Goal: Task Accomplishment & Management: Use online tool/utility

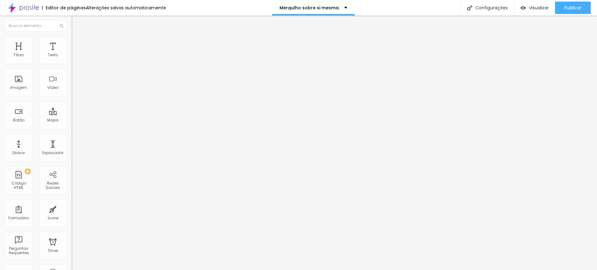
click at [72, 53] on div "Trocar imagem" at bounding box center [108, 50] width 72 height 4
click at [105, 52] on img at bounding box center [107, 50] width 4 height 4
click at [76, 25] on img "button" at bounding box center [78, 22] width 5 height 5
click at [72, 36] on img at bounding box center [75, 39] width 6 height 6
type input "96"
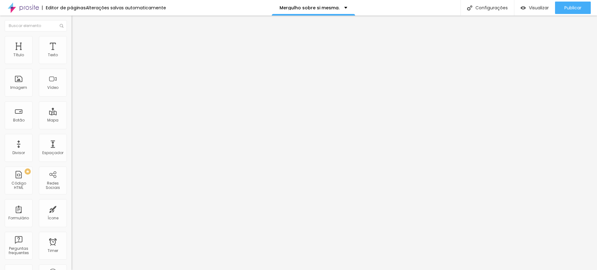
type input "96"
type input "82"
type input "80"
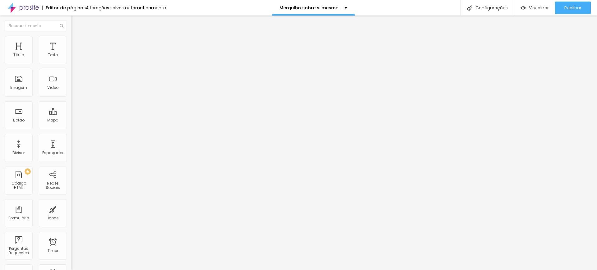
type input "79"
type input "78"
type input "77"
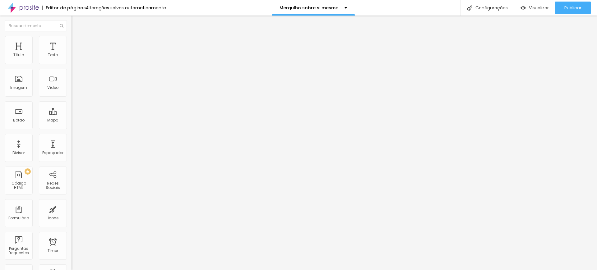
type input "77"
type input "76"
type input "75"
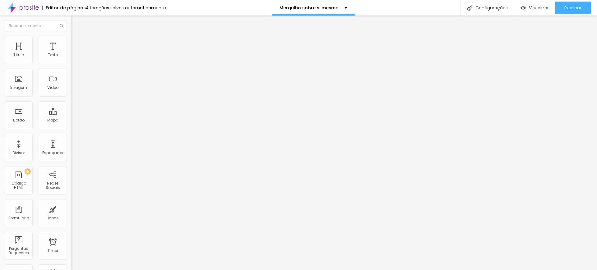
type input "74"
type input "72"
type input "71"
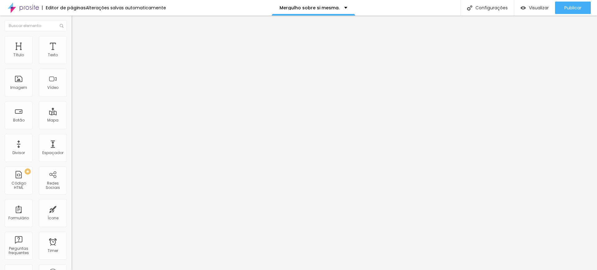
type input "71"
type input "68"
type input "66"
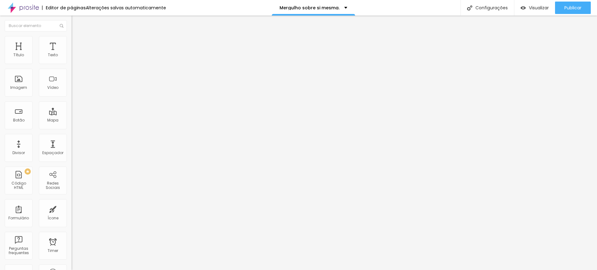
type input "58"
type input "55"
type input "54"
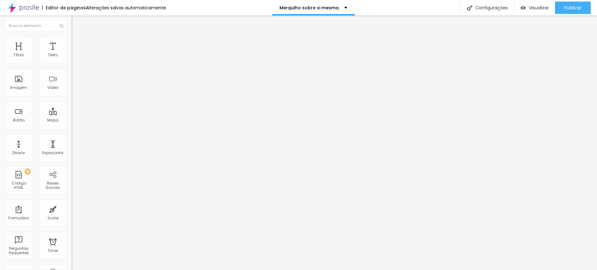
type input "54"
type input "53"
drag, startPoint x: 65, startPoint y: 66, endPoint x: 26, endPoint y: 63, distance: 38.9
type input "53"
click at [72, 63] on input "range" at bounding box center [92, 61] width 40 height 5
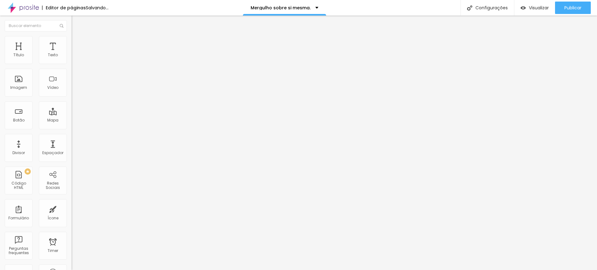
click at [72, 33] on li "Conteúdo" at bounding box center [108, 33] width 72 height 6
click at [72, 39] on img at bounding box center [75, 39] width 6 height 6
click at [72, 42] on li "Avançado" at bounding box center [108, 45] width 72 height 6
click at [77, 43] on span "Estilo" at bounding box center [82, 40] width 10 height 5
click at [72, 36] on li "Conteúdo" at bounding box center [108, 33] width 72 height 6
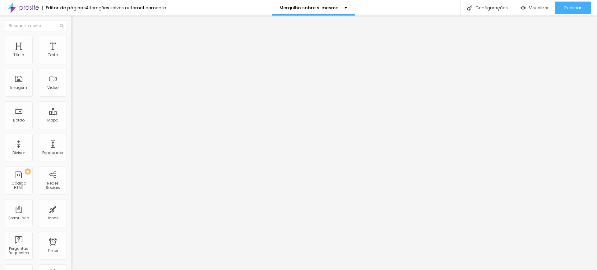
click at [72, 58] on input "text" at bounding box center [109, 55] width 75 height 6
paste input "[URL][DOMAIN_NAME]"
type input "[URL][DOMAIN_NAME]"
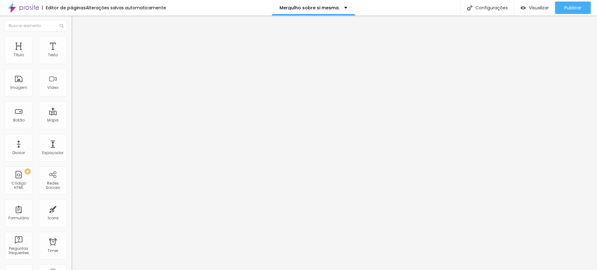
click at [72, 58] on input "[URL][DOMAIN_NAME]" at bounding box center [109, 55] width 75 height 6
click at [72, 36] on li "Estilo" at bounding box center [108, 39] width 72 height 6
click at [72, 42] on li "Avançado" at bounding box center [108, 45] width 72 height 6
drag, startPoint x: 8, startPoint y: 24, endPoint x: 220, endPoint y: 7, distance: 212.4
click at [76, 24] on img "button" at bounding box center [78, 22] width 5 height 5
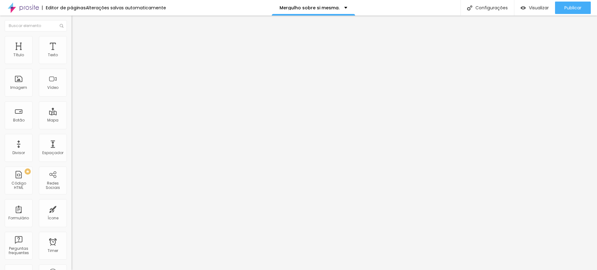
click at [77, 43] on span "Avançado" at bounding box center [87, 40] width 21 height 5
click at [77, 37] on span "Estilo" at bounding box center [82, 33] width 10 height 5
click at [72, 41] on li "Estilo" at bounding box center [108, 39] width 72 height 6
type input "60"
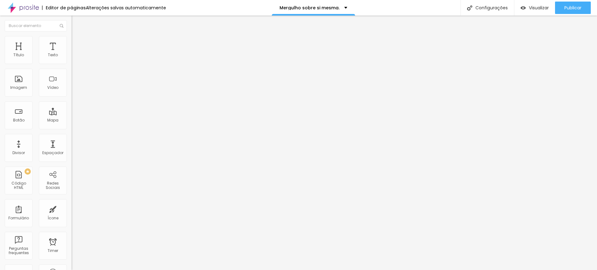
type input "50"
type input "45"
type input "40"
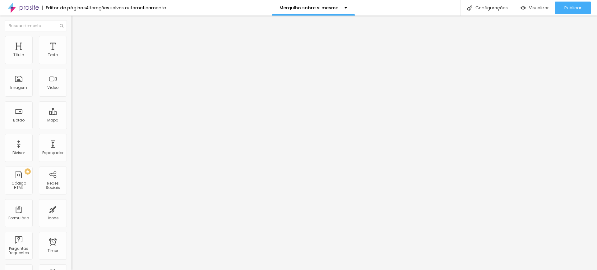
type input "40"
type input "35"
type input "25"
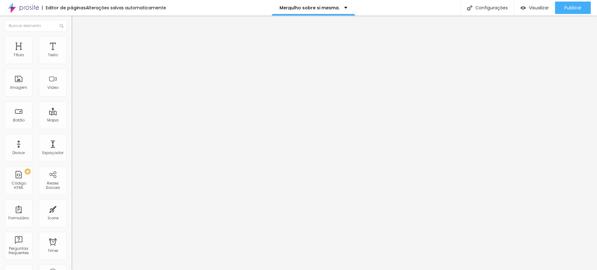
type input "20"
type input "15"
drag, startPoint x: 66, startPoint y: 67, endPoint x: 11, endPoint y: 64, distance: 55.4
type input "15"
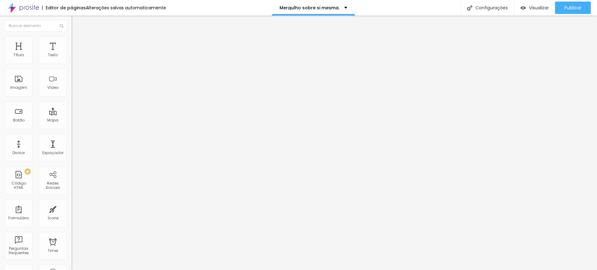
click at [72, 64] on input "range" at bounding box center [92, 61] width 40 height 5
type input "35"
type input "40"
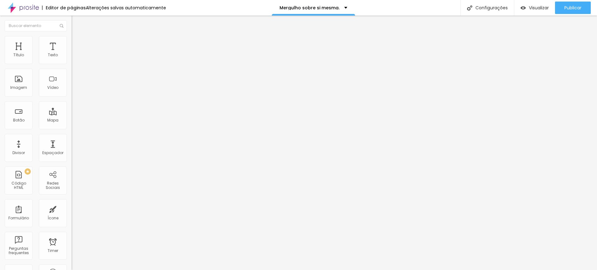
type input "45"
type input "40"
type input "35"
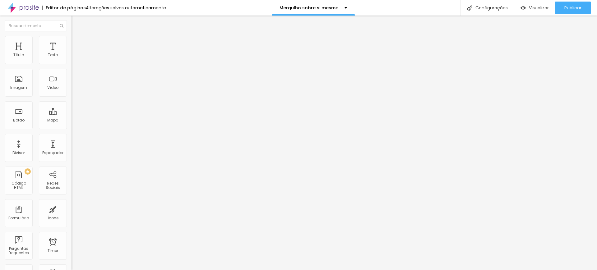
type input "35"
type input "30"
drag, startPoint x: 11, startPoint y: 64, endPoint x: 20, endPoint y: 66, distance: 9.2
type input "30"
click at [72, 64] on input "range" at bounding box center [92, 61] width 40 height 5
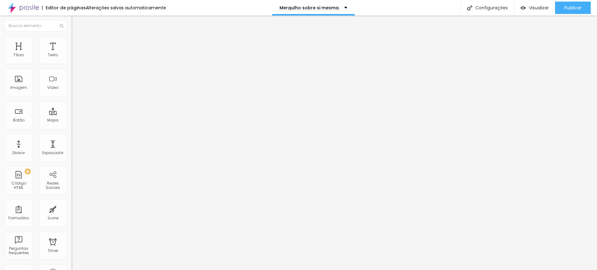
click at [72, 53] on span "Adicionar imagem" at bounding box center [92, 50] width 40 height 5
click at [72, 39] on img at bounding box center [75, 39] width 6 height 6
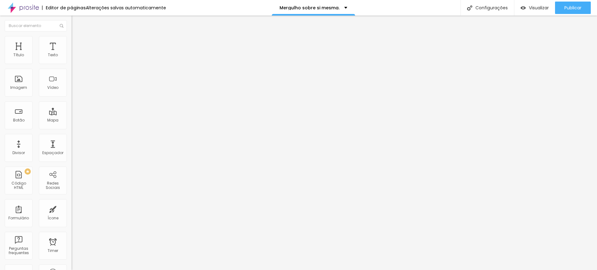
type input "95"
type input "60"
type input "10"
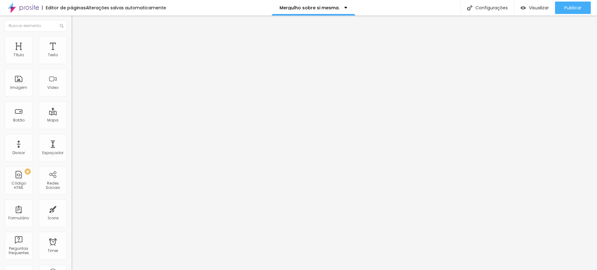
type input "10"
type input "15"
type input "20"
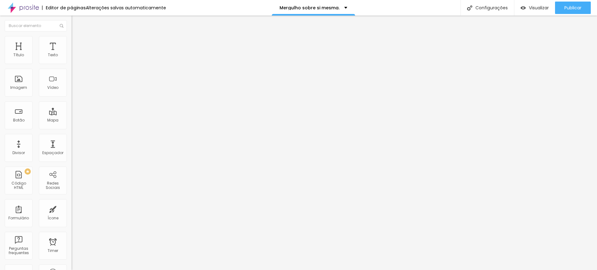
type input "15"
type input "10"
drag, startPoint x: 64, startPoint y: 67, endPoint x: 8, endPoint y: 68, distance: 55.7
type input "10"
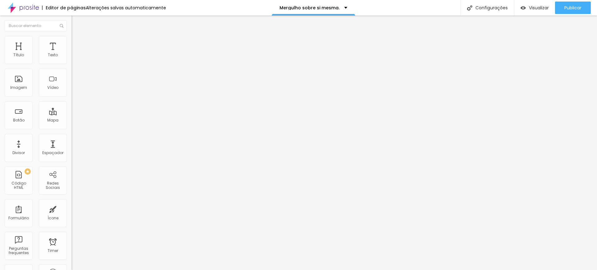
click at [72, 64] on input "range" at bounding box center [92, 61] width 40 height 5
click at [31, 87] on div "Imagem" at bounding box center [19, 83] width 28 height 28
click at [72, 53] on span "Adicionar imagem" at bounding box center [92, 50] width 40 height 5
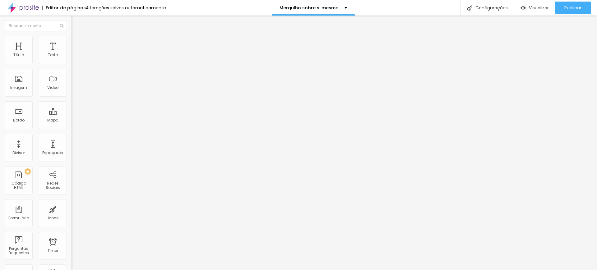
click at [72, 36] on li "Estilo" at bounding box center [108, 39] width 72 height 6
type input "25"
type input "20"
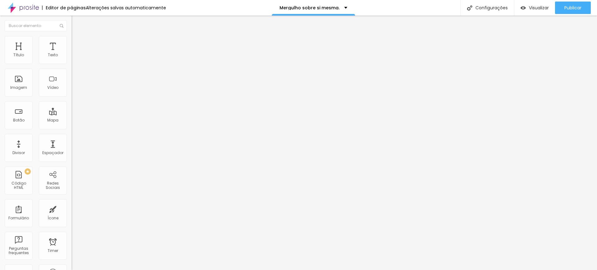
type input "15"
type input "10"
type input "15"
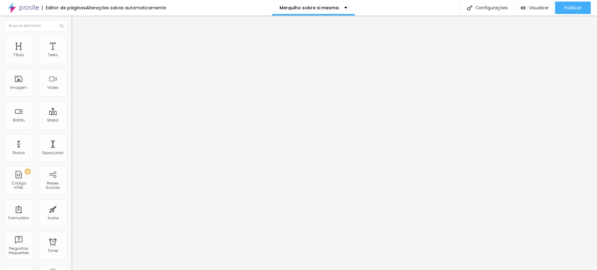
type input "15"
type input "10"
type input "15"
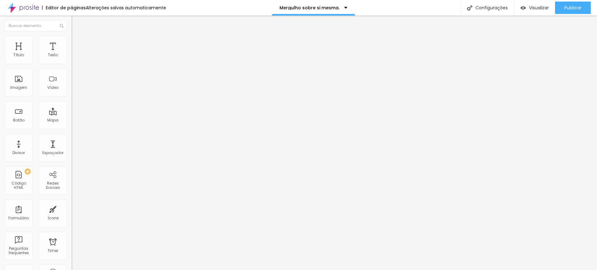
type input "20"
drag, startPoint x: 18, startPoint y: 67, endPoint x: 12, endPoint y: 67, distance: 6.5
type input "20"
click at [72, 64] on input "range" at bounding box center [92, 61] width 40 height 5
click at [72, 64] on div at bounding box center [108, 62] width 72 height 6
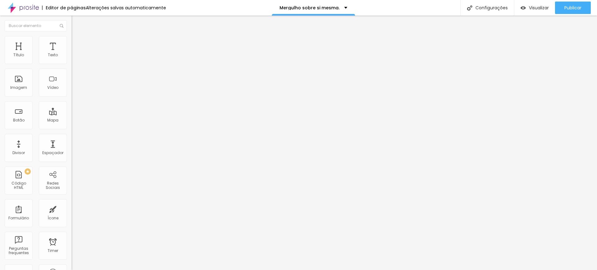
click at [72, 64] on div at bounding box center [108, 62] width 72 height 6
type input "15"
drag, startPoint x: 15, startPoint y: 67, endPoint x: 10, endPoint y: 64, distance: 5.6
type input "15"
click at [72, 64] on input "range" at bounding box center [92, 61] width 40 height 5
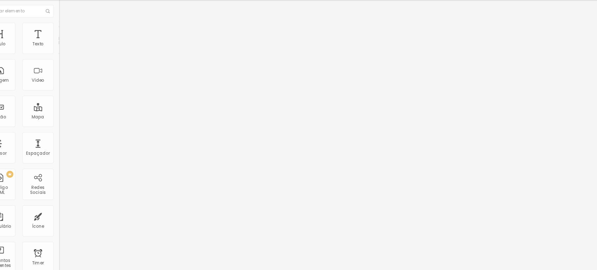
click at [72, 38] on li "Estilo" at bounding box center [108, 39] width 72 height 6
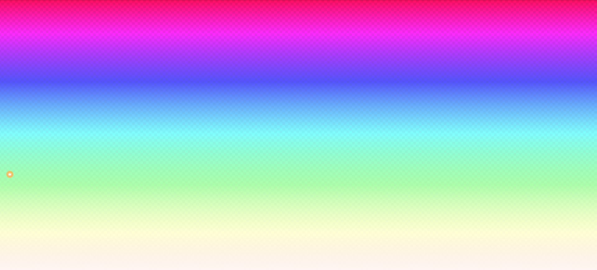
click at [72, 37] on ul "Conteúdo Estilo Avançado" at bounding box center [108, 39] width 72 height 19
click at [72, 36] on li "Conteúdo" at bounding box center [108, 33] width 72 height 6
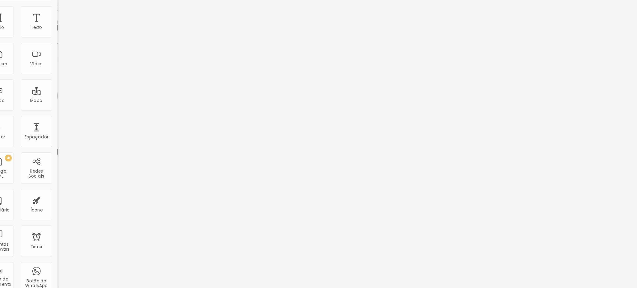
click at [72, 38] on img at bounding box center [75, 39] width 6 height 6
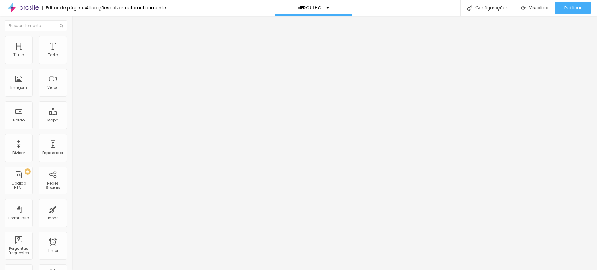
click at [72, 53] on span "Trocar imagem" at bounding box center [89, 50] width 34 height 5
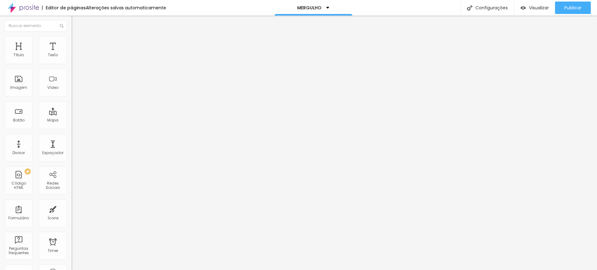
click at [72, 58] on input "Contato" at bounding box center [109, 55] width 75 height 6
paste input "Quero meu ensaio agora"
type input "Quero meu ensaio agora"
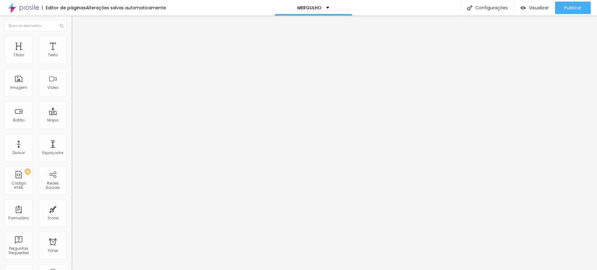
click at [72, 40] on img at bounding box center [75, 39] width 6 height 6
type input "290"
type input "320"
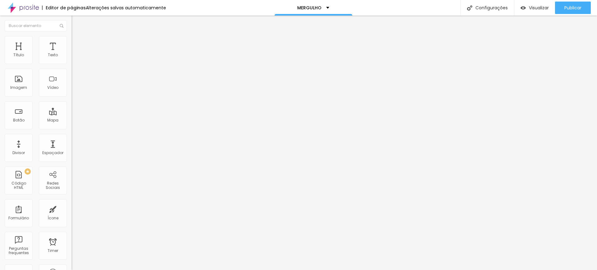
type input "370"
type input "380"
type input "400"
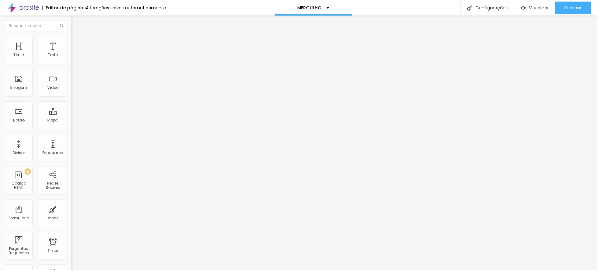
type input "400"
type input "410"
type input "430"
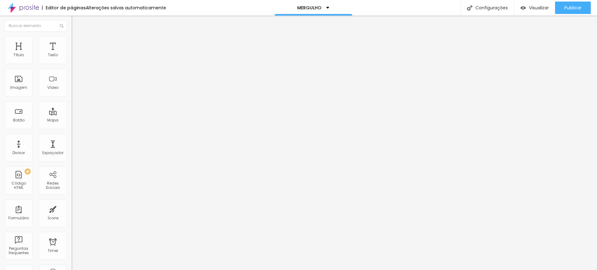
type input "440"
type input "470"
type input "490"
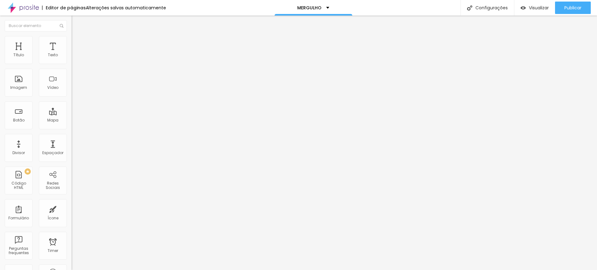
type input "490"
type input "510"
type input "540"
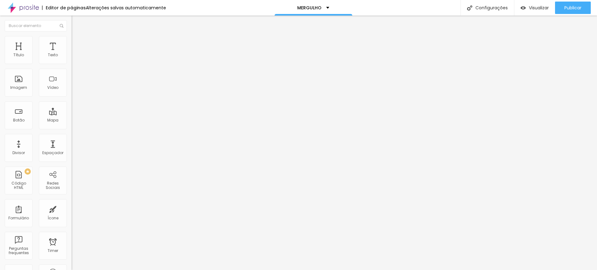
type input "550"
type input "560"
type input "570"
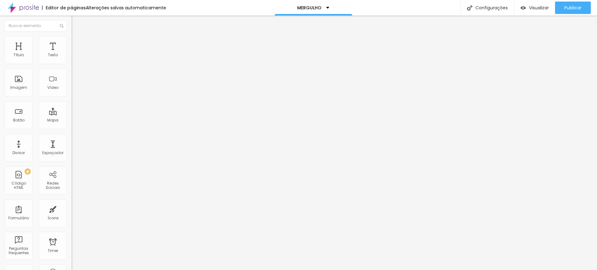
type input "570"
type input "580"
type input "590"
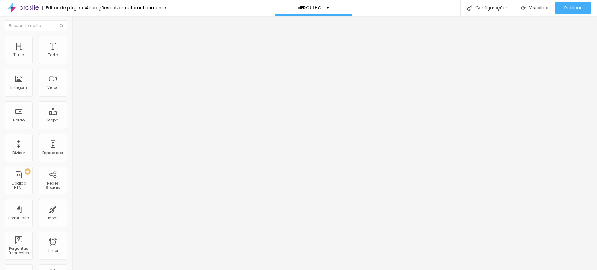
type input "580"
type input "570"
drag, startPoint x: 15, startPoint y: 68, endPoint x: 29, endPoint y: 73, distance: 15.4
type input "570"
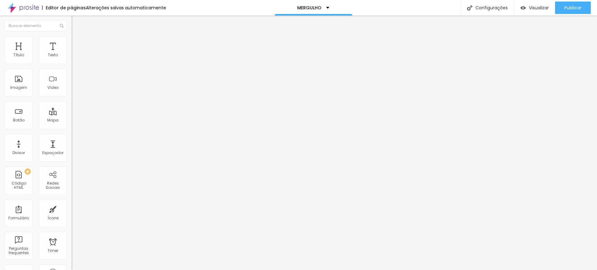
click at [72, 64] on input "range" at bounding box center [92, 61] width 40 height 5
type input "112"
type input "59"
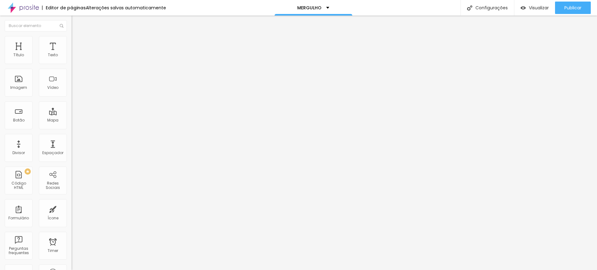
type input "46"
type input "39"
type input "35"
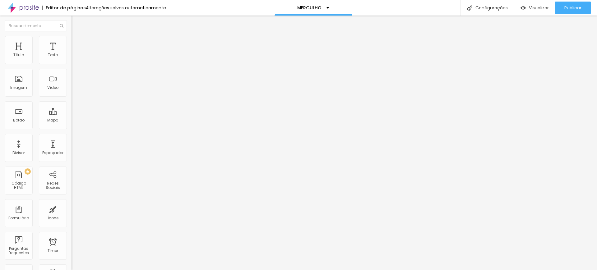
type input "35"
type input "21"
type input "0"
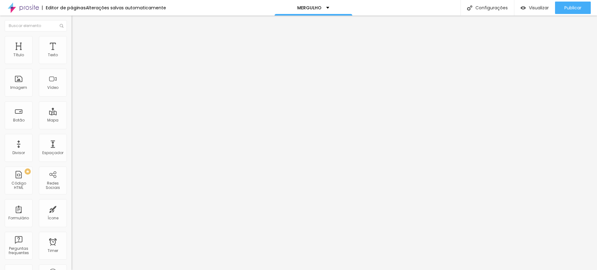
type input "25"
type input "56"
type input "100"
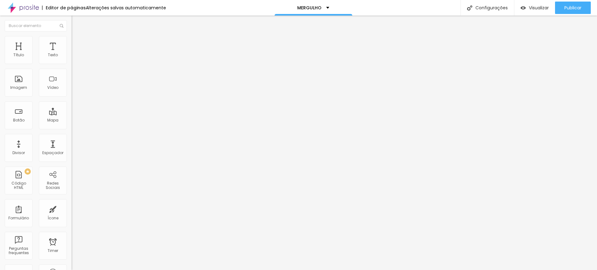
type input "100"
type input "135"
type input "156"
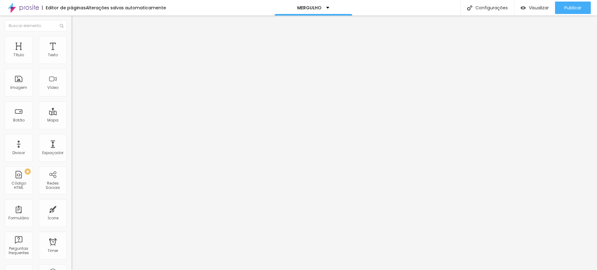
type input "166"
type input "174"
type input "178"
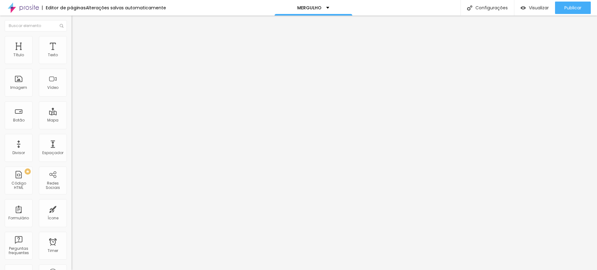
type input "178"
type input "181"
type input "184"
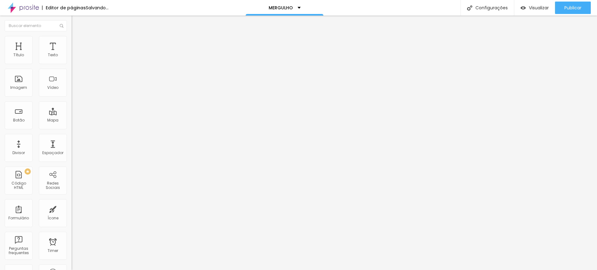
type input "189"
type input "193"
type input "196"
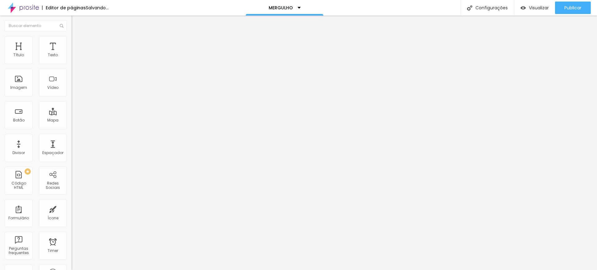
type input "196"
type input "199"
type input "200"
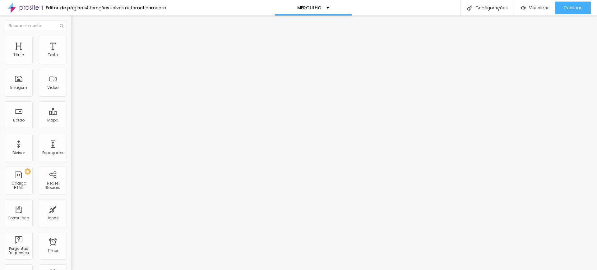
type input "171"
type input "133"
type input "118"
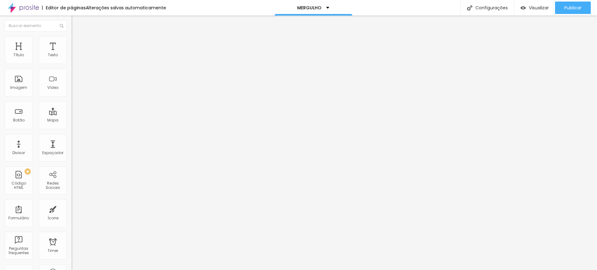
type input "118"
type input "79"
type input "71"
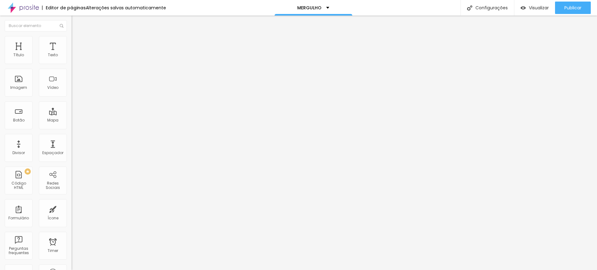
type input "69"
type input "67"
type input "66"
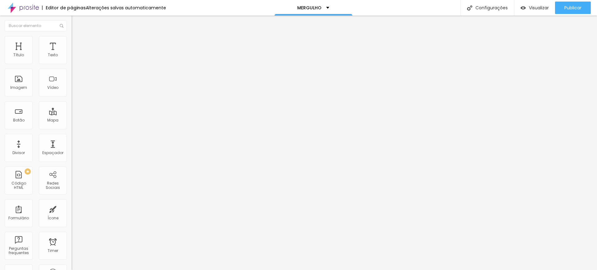
type input "66"
type input "64"
type input "63"
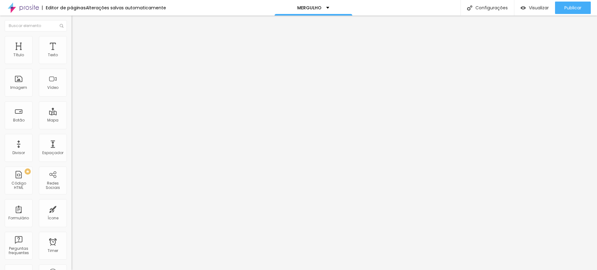
type input "56"
type input "43"
type input "0"
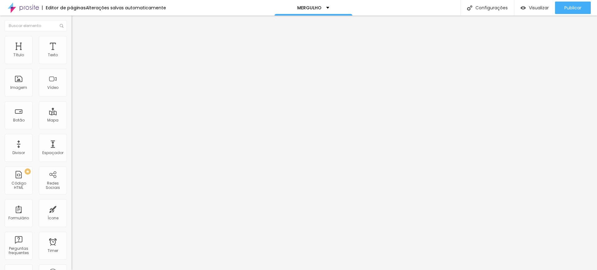
type input "0"
drag, startPoint x: 53, startPoint y: 80, endPoint x: 0, endPoint y: 89, distance: 53.9
type input "0"
click at [72, 136] on input "range" at bounding box center [92, 138] width 40 height 5
type input "750"
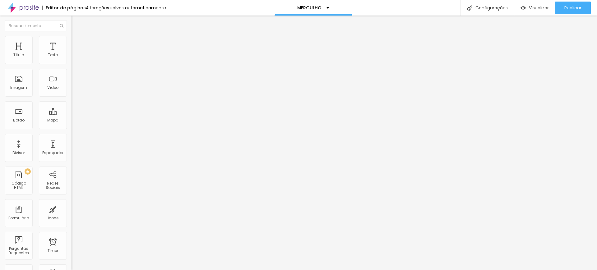
type input "750"
type input "890"
type input "970"
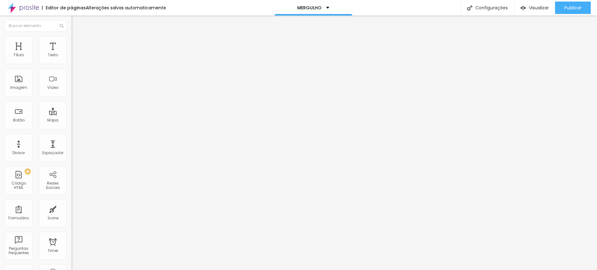
type input "980"
type input "990"
type input "980"
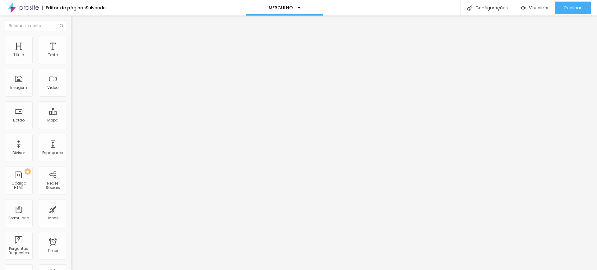
type input "980"
type input "970"
type input "960"
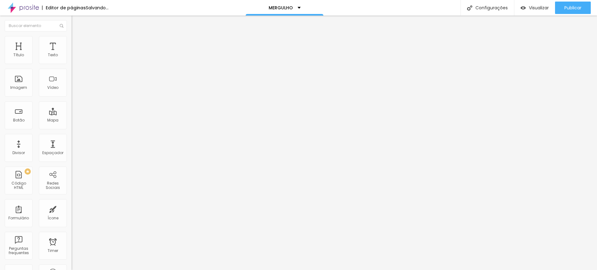
type input "940"
type input "860"
type input "810"
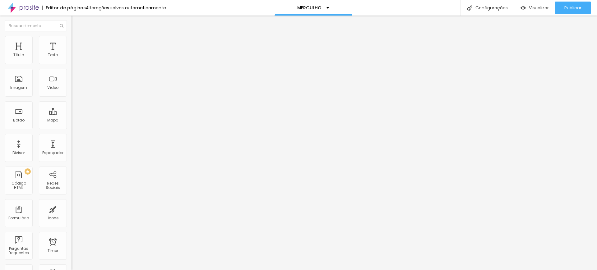
type input "810"
type input "750"
type input "740"
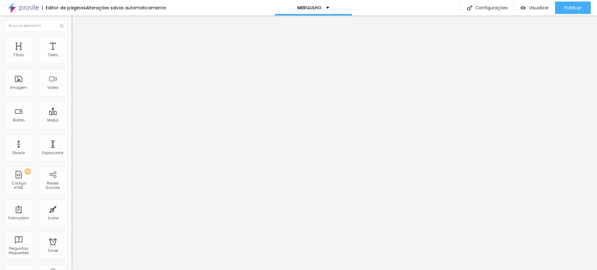
type input "730"
type input "670"
type input "590"
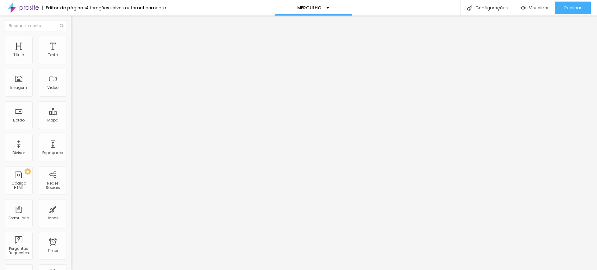
type input "590"
type input "570"
type input "560"
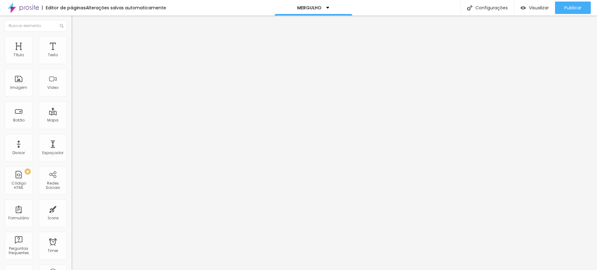
type input "540"
type input "530"
type input "520"
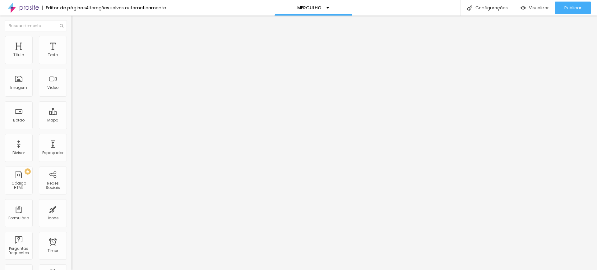
type input "520"
type input "510"
type input "490"
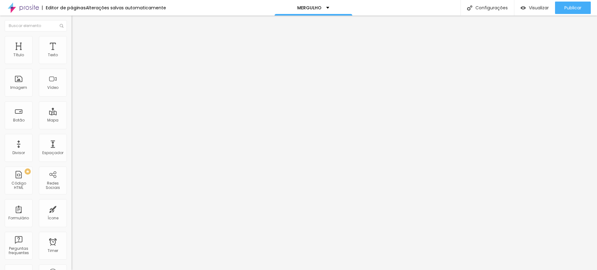
type input "480"
drag, startPoint x: 29, startPoint y: 67, endPoint x: 25, endPoint y: 67, distance: 4.1
type input "480"
click at [72, 64] on input "range" at bounding box center [92, 61] width 40 height 5
click at [537, 8] on span "Visualizar" at bounding box center [539, 7] width 20 height 5
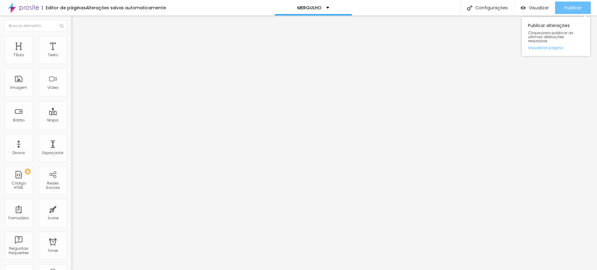
click at [577, 7] on span "Publicar" at bounding box center [572, 7] width 17 height 5
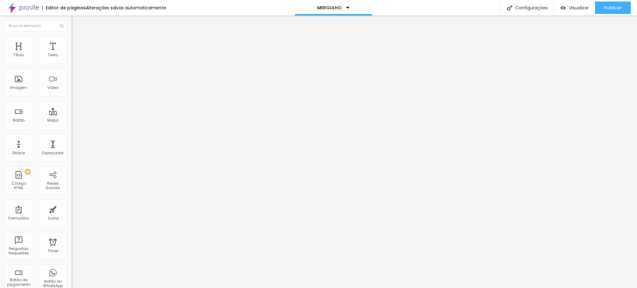
click at [72, 128] on input "https://" at bounding box center [109, 125] width 75 height 6
paste input "www.siretratos.com.br/mergulho-sobre-si-mesma/?id=68a6f676f669c90001c36b13"
type input "https://www.siretratos.com.br/mergulho-sobre-si-mesma/?id=68a6f676f669c90001c36…"
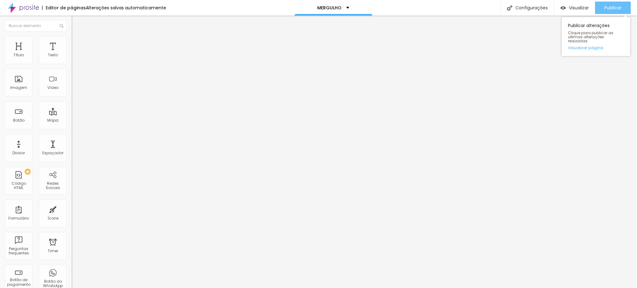
click at [597, 6] on span "Publicar" at bounding box center [612, 7] width 17 height 5
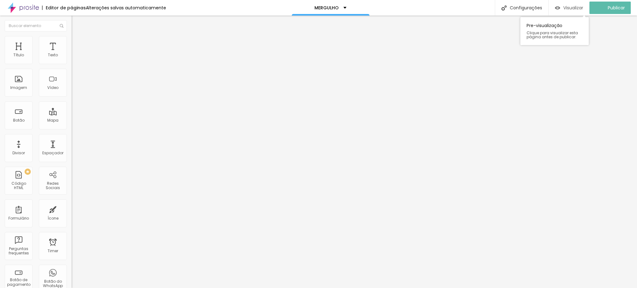
click at [579, 10] on span "Visualizar" at bounding box center [573, 7] width 20 height 5
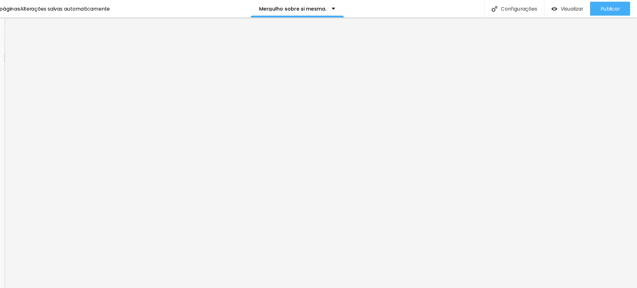
drag, startPoint x: 67, startPoint y: 6, endPoint x: 67, endPoint y: 168, distance: 161.7
click at [72, 168] on div "Editar Seção Conteúdo Estilo Avançado Modo Encaixotado Encaixotado Completo" at bounding box center [108, 152] width 72 height 272
click at [583, 7] on span "Visualizar" at bounding box center [579, 7] width 20 height 5
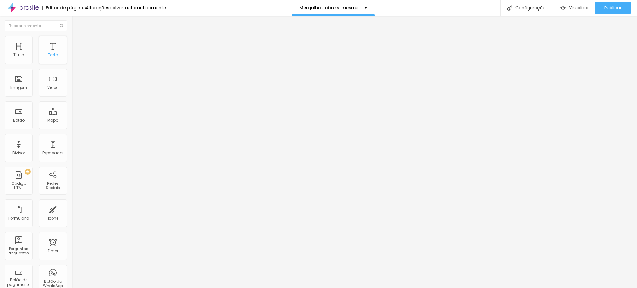
click at [39, 64] on div "Texto" at bounding box center [53, 50] width 28 height 28
